Goal: Task Accomplishment & Management: Manage account settings

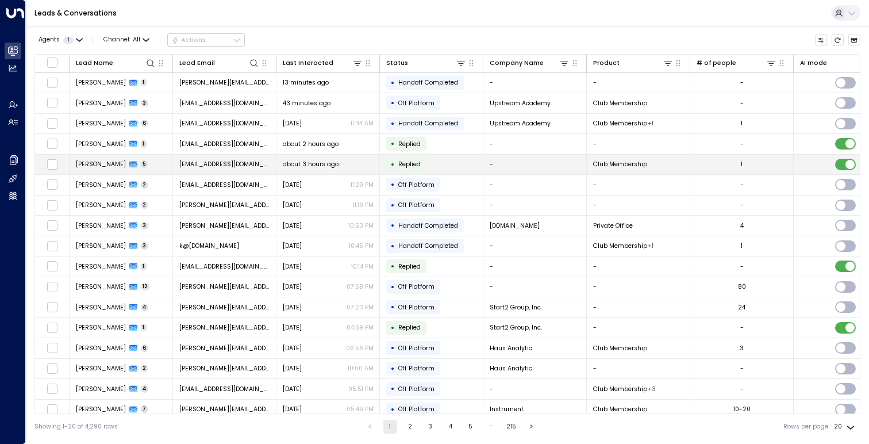
click at [237, 161] on span "[EMAIL_ADDRESS][DOMAIN_NAME]" at bounding box center [224, 164] width 91 height 9
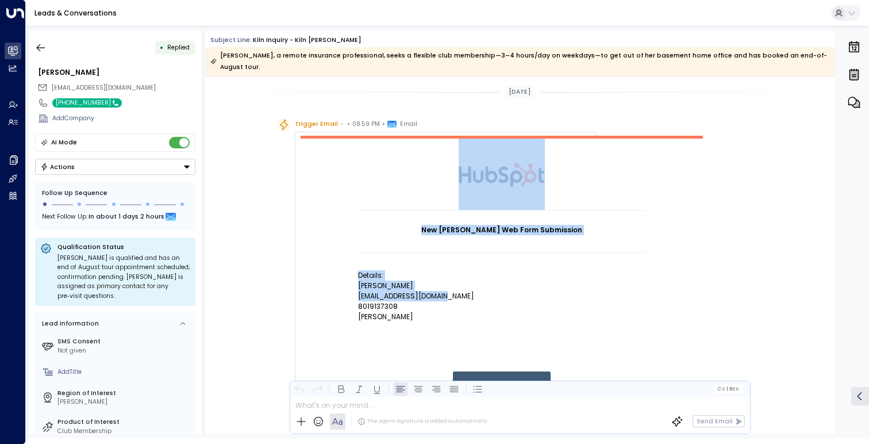
drag, startPoint x: 446, startPoint y: 284, endPoint x: 354, endPoint y: 291, distance: 92.8
click at [353, 290] on td "New [PERSON_NAME] Web Form Submission Details: [PERSON_NAME] [EMAIL_ADDRESS][DO…" at bounding box center [502, 290] width 402 height 308
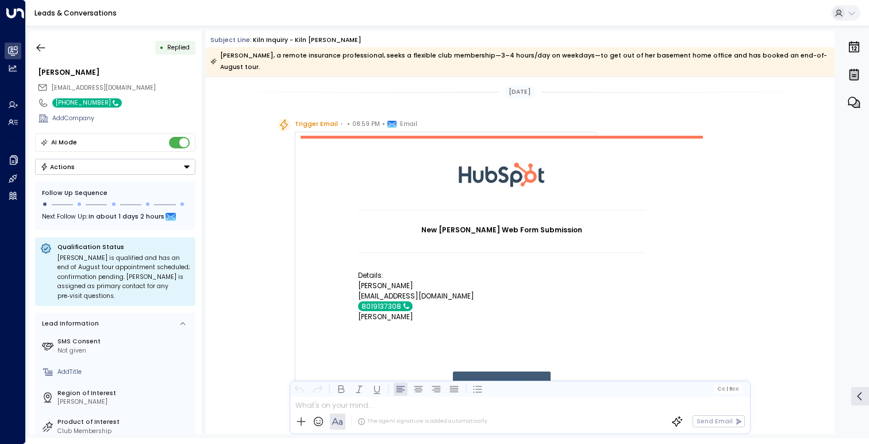
click at [428, 291] on p "[EMAIL_ADDRESS][DOMAIN_NAME]" at bounding box center [501, 296] width 287 height 10
drag, startPoint x: 449, startPoint y: 286, endPoint x: 357, endPoint y: 287, distance: 91.9
click at [358, 291] on p "[EMAIL_ADDRESS][DOMAIN_NAME]" at bounding box center [501, 296] width 287 height 10
copy p "[EMAIL_ADDRESS][DOMAIN_NAME]"
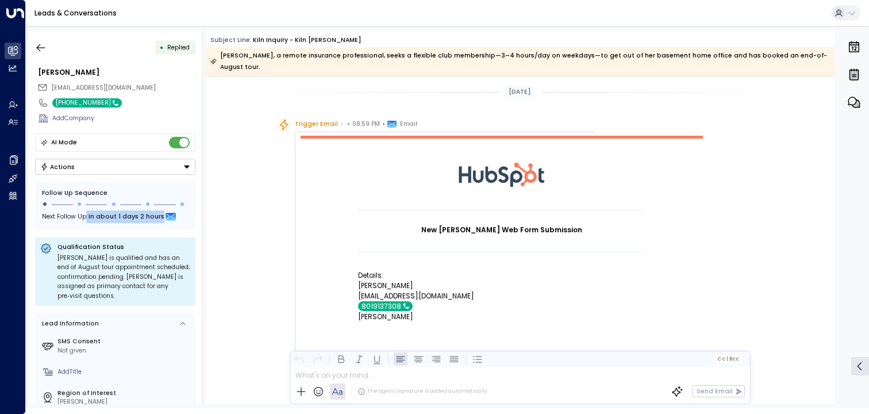
drag, startPoint x: 83, startPoint y: 218, endPoint x: 176, endPoint y: 219, distance: 92.5
click at [176, 219] on div "Next Follow Up: In about 1 days 2 hours" at bounding box center [115, 217] width 147 height 13
click at [248, 230] on div "Trigger Email • • 08:59 PM • Email New [PERSON_NAME] Web Form Submission Detail…" at bounding box center [520, 383] width 629 height 530
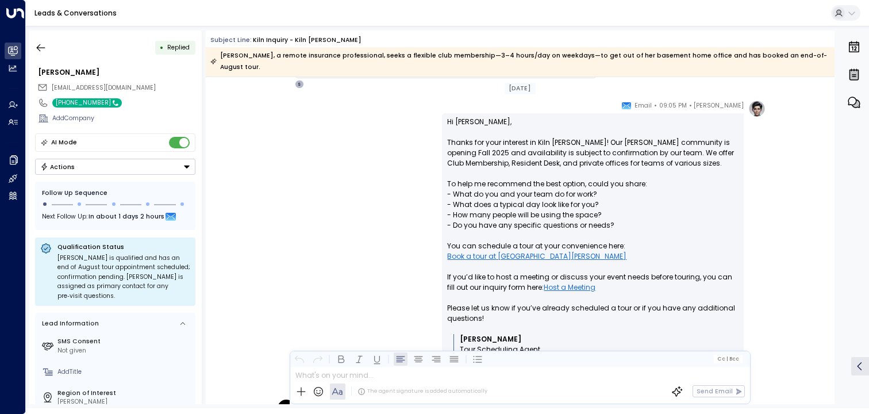
scroll to position [561, 0]
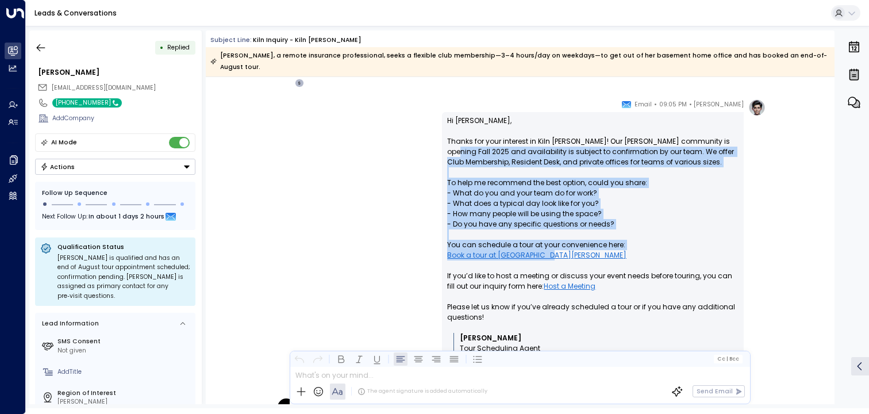
drag, startPoint x: 742, startPoint y: 237, endPoint x: 423, endPoint y: 135, distance: 335.4
click at [422, 135] on div "[PERSON_NAME] • 09:05 PM • Email Hi [PERSON_NAME], Thanks for your interest in …" at bounding box center [519, 249] width 491 height 300
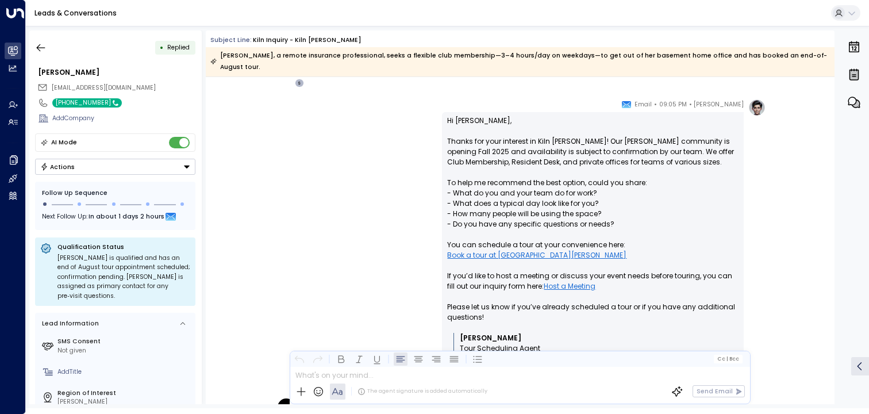
click at [430, 132] on div "[PERSON_NAME] • 09:05 PM • Email Hi [PERSON_NAME], Thanks for your interest in …" at bounding box center [519, 249] width 491 height 300
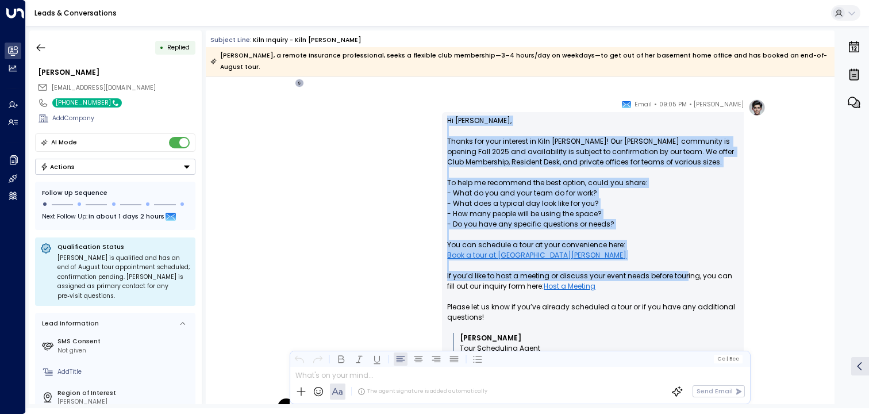
drag, startPoint x: 431, startPoint y: 102, endPoint x: 684, endPoint y: 253, distance: 294.3
click at [684, 253] on div "[PERSON_NAME] • 09:05 PM • Email Hi [PERSON_NAME], Thanks for your interest in …" at bounding box center [519, 249] width 491 height 300
click at [684, 253] on p "Hi [PERSON_NAME], Thanks for your interest in Kiln [PERSON_NAME]! Our [PERSON_N…" at bounding box center [592, 223] width 291 height 217
drag, startPoint x: 729, startPoint y: 239, endPoint x: 436, endPoint y: 105, distance: 322.4
click at [436, 105] on div "[PERSON_NAME] • 09:05 PM • Email Hi [PERSON_NAME], Thanks for your interest in …" at bounding box center [519, 249] width 491 height 300
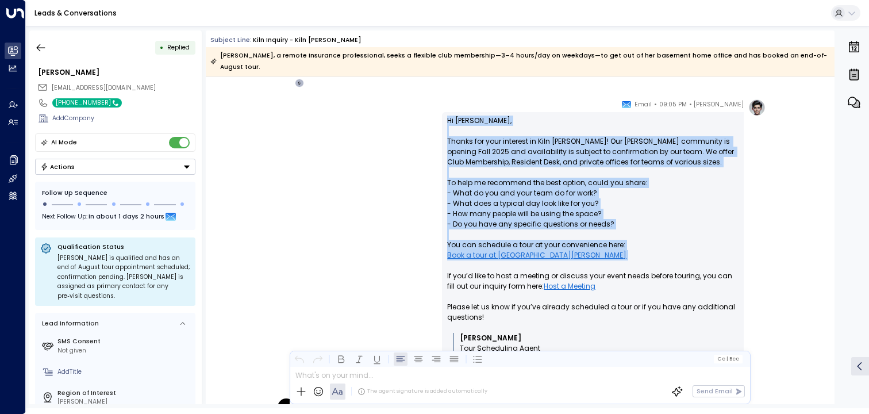
click at [436, 105] on div "[PERSON_NAME] • 09:05 PM • Email Hi [PERSON_NAME], Thanks for your interest in …" at bounding box center [519, 249] width 491 height 300
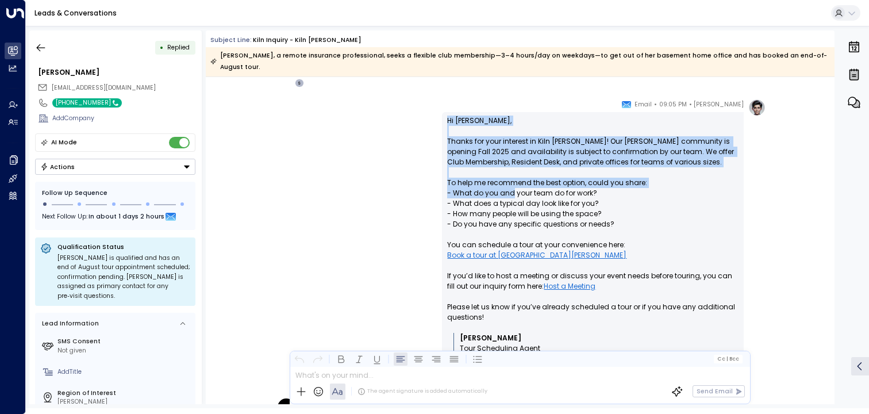
drag, startPoint x: 437, startPoint y: 105, endPoint x: 509, endPoint y: 183, distance: 106.5
click at [510, 183] on div "[PERSON_NAME] • 09:05 PM • Email Hi [PERSON_NAME], Thanks for your interest in …" at bounding box center [519, 249] width 491 height 300
click at [509, 183] on p "Hi [PERSON_NAME], Thanks for your interest in Kiln [PERSON_NAME]! Our [PERSON_N…" at bounding box center [592, 223] width 291 height 217
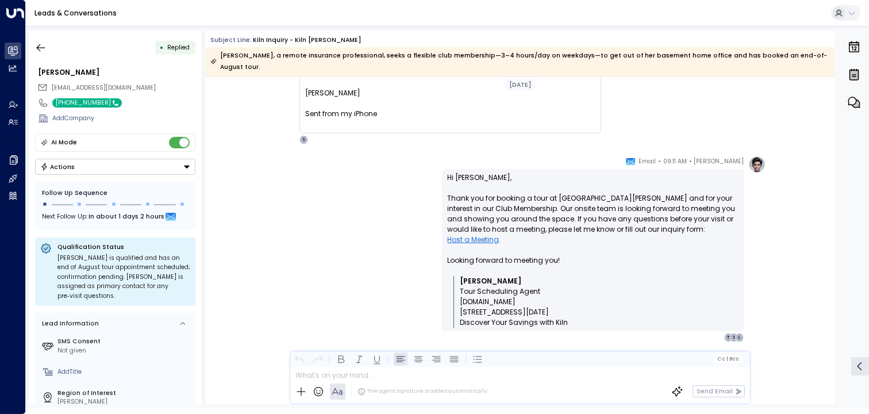
scroll to position [1366, 0]
click at [43, 45] on icon "button" at bounding box center [40, 47] width 11 height 11
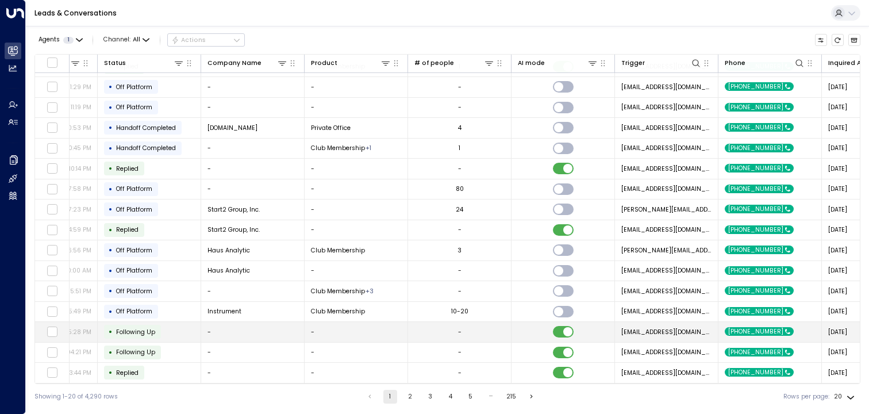
scroll to position [100, 0]
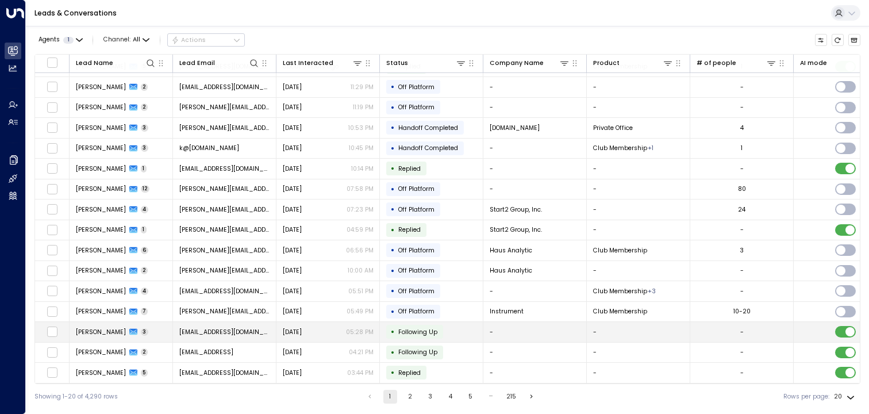
click at [476, 328] on td "• Following Up" at bounding box center [431, 332] width 103 height 20
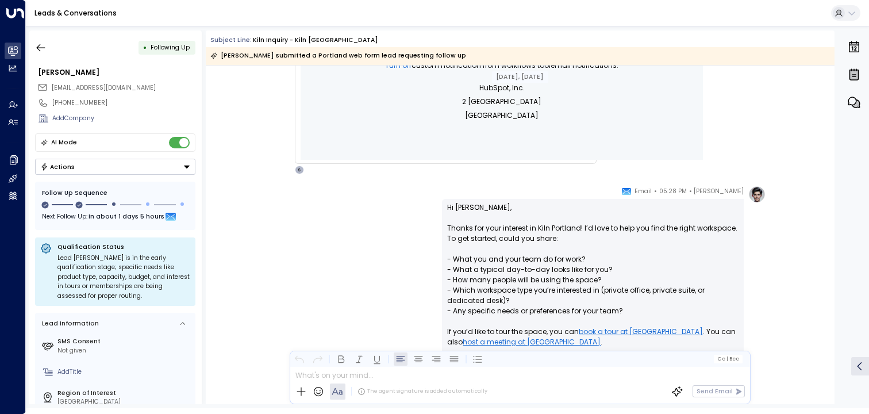
scroll to position [464, 0]
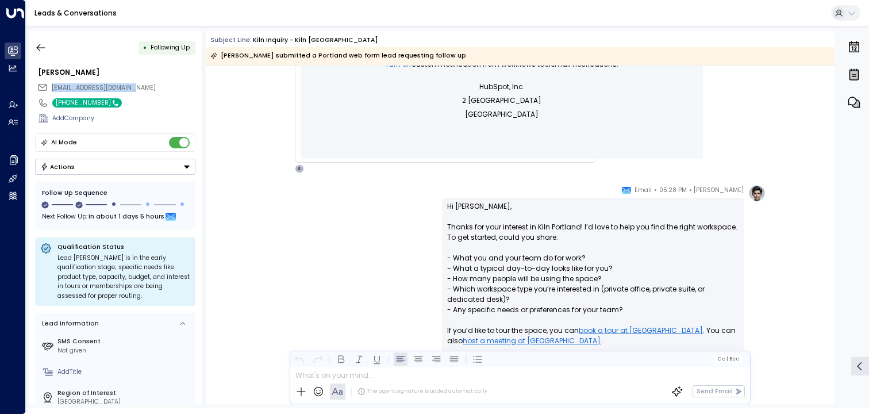
drag, startPoint x: 145, startPoint y: 87, endPoint x: 50, endPoint y: 90, distance: 95.4
click at [50, 90] on div "[EMAIL_ADDRESS][DOMAIN_NAME]" at bounding box center [116, 87] width 158 height 14
copy span "[EMAIL_ADDRESS][DOMAIN_NAME]"
click at [48, 47] on button "button" at bounding box center [40, 47] width 21 height 21
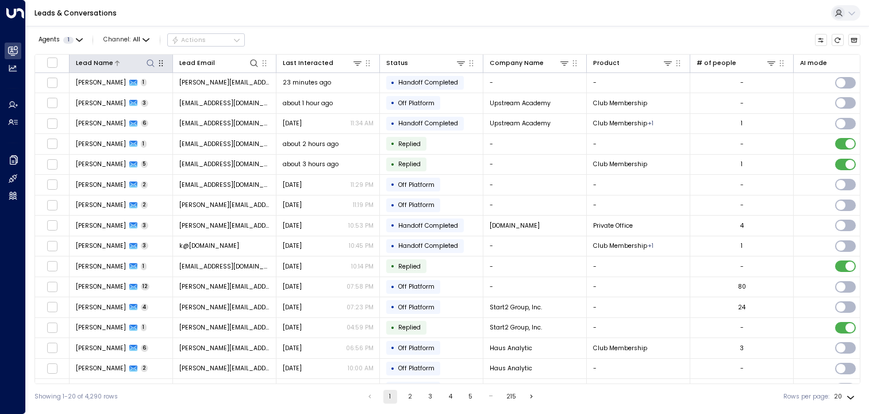
click at [153, 63] on icon at bounding box center [150, 63] width 9 height 9
type input "**********"
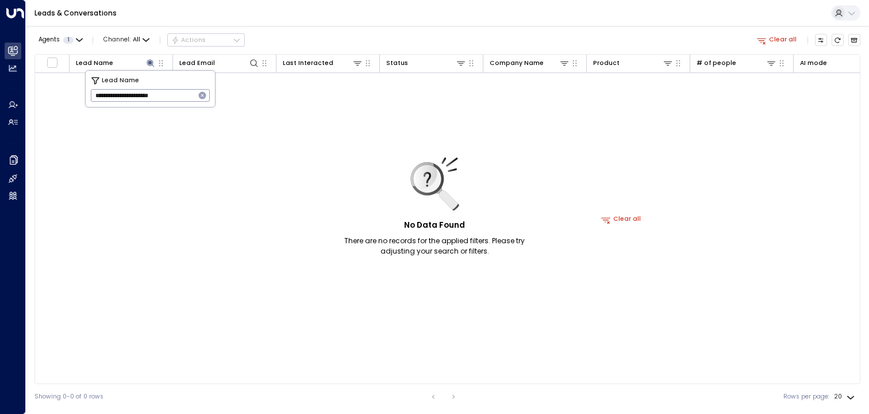
click at [202, 99] on icon "button" at bounding box center [202, 95] width 9 height 9
click at [192, 93] on input "text" at bounding box center [150, 95] width 119 height 18
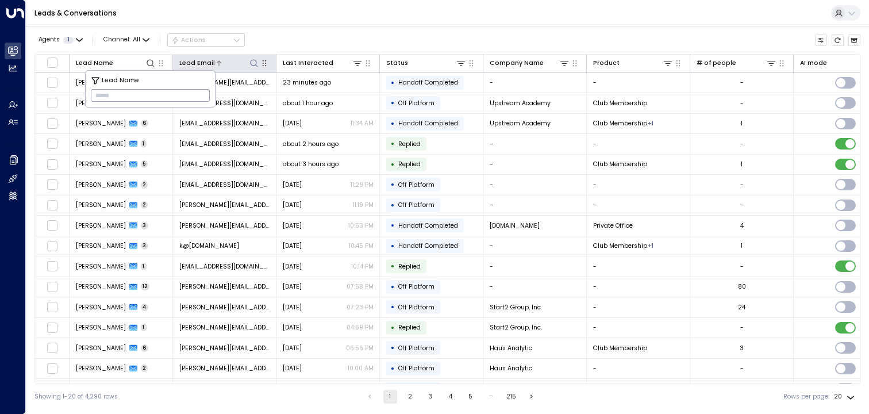
click at [255, 65] on icon at bounding box center [253, 62] width 7 height 7
type input "**********"
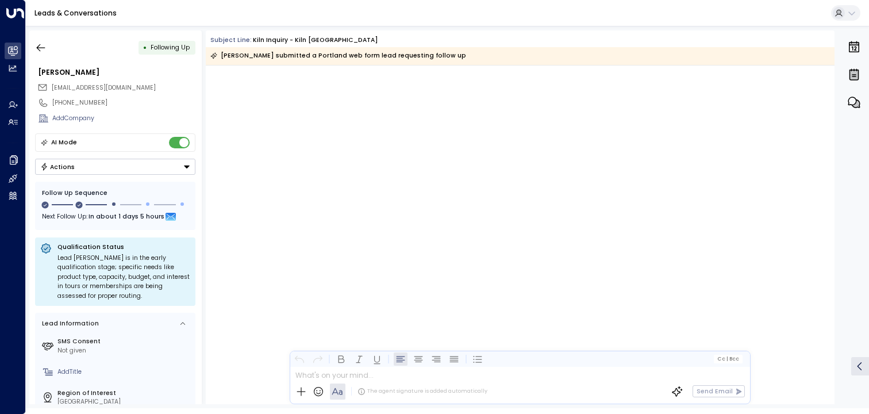
scroll to position [989, 0]
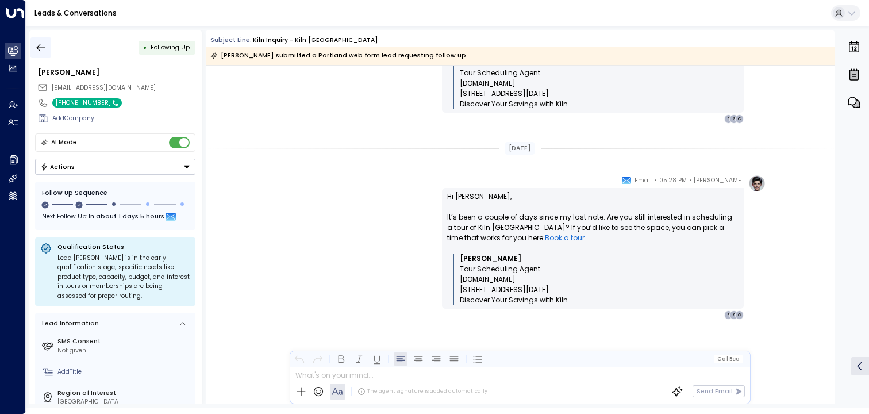
click at [38, 51] on icon "button" at bounding box center [40, 47] width 11 height 11
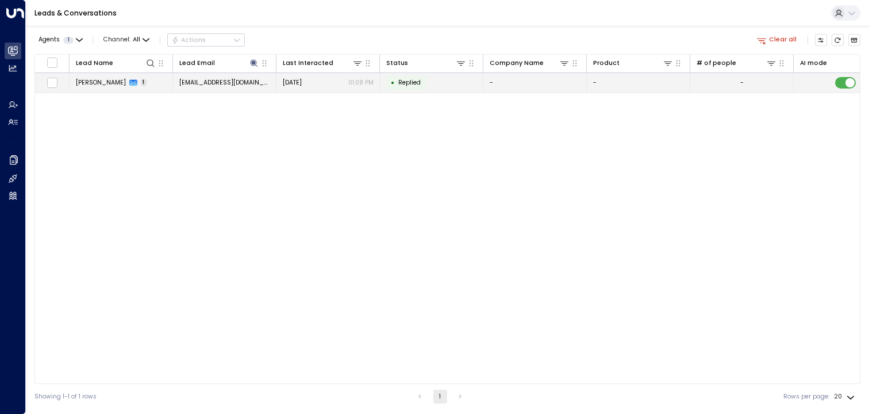
click at [99, 83] on span "[PERSON_NAME]" at bounding box center [101, 82] width 50 height 9
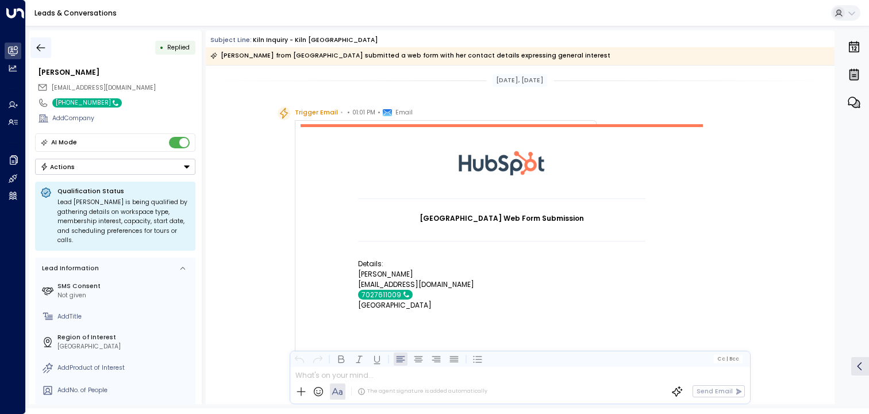
click at [44, 45] on icon "button" at bounding box center [40, 47] width 11 height 11
